Goal: Information Seeking & Learning: Check status

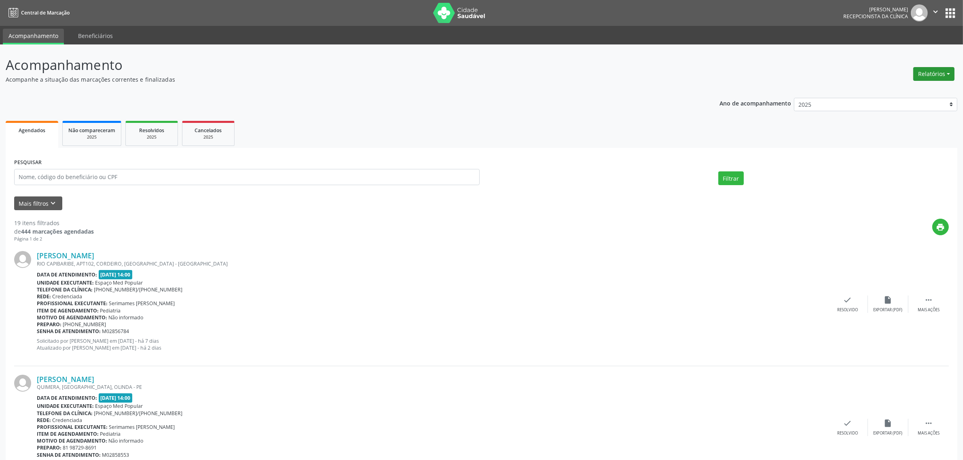
click at [934, 79] on button "Relatórios" at bounding box center [933, 74] width 41 height 14
click at [900, 90] on link "Agendamentos" at bounding box center [911, 90] width 87 height 11
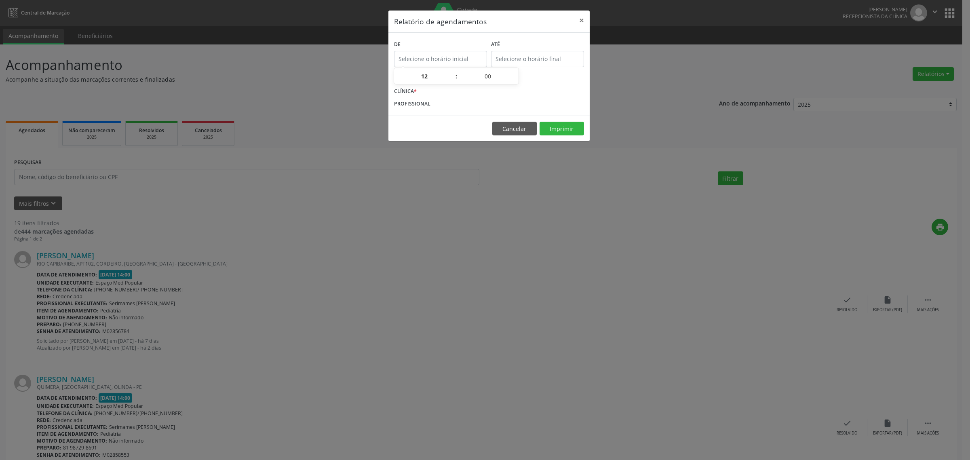
type input "12:00"
click at [464, 66] on input "12:00" at bounding box center [440, 59] width 93 height 16
click at [579, 90] on div "CLÍNICA *" at bounding box center [489, 91] width 194 height 13
click at [527, 274] on div "Relatório de agendamentos × De 12:00 ATÉ ESPECIALIDADE CLÍNICA * PROFISSIONAL C…" at bounding box center [485, 230] width 970 height 460
click at [514, 132] on button "Cancelar" at bounding box center [514, 129] width 44 height 14
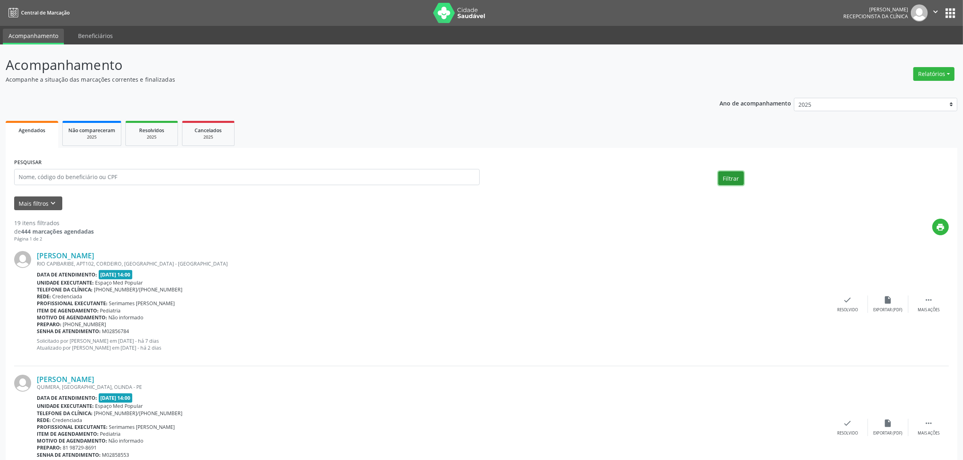
click at [734, 177] on button "Filtrar" at bounding box center [730, 178] width 25 height 14
click at [933, 76] on button "Relatórios" at bounding box center [933, 74] width 41 height 14
click at [903, 90] on link "Agendamentos" at bounding box center [911, 90] width 87 height 11
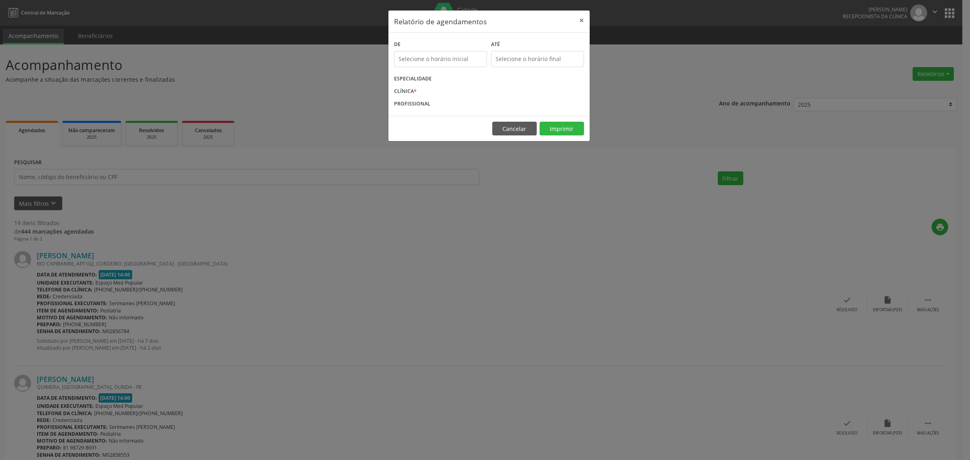
click at [413, 77] on label "ESPECIALIDADE" at bounding box center [413, 79] width 38 height 13
click at [411, 94] on label "CLÍNICA *" at bounding box center [405, 91] width 23 height 13
click at [563, 127] on button "Imprimir" at bounding box center [562, 129] width 44 height 14
click at [565, 133] on button "Imprimir" at bounding box center [562, 129] width 44 height 14
click at [581, 19] on button "×" at bounding box center [582, 21] width 16 height 20
